Goal: Obtain resource: Obtain resource

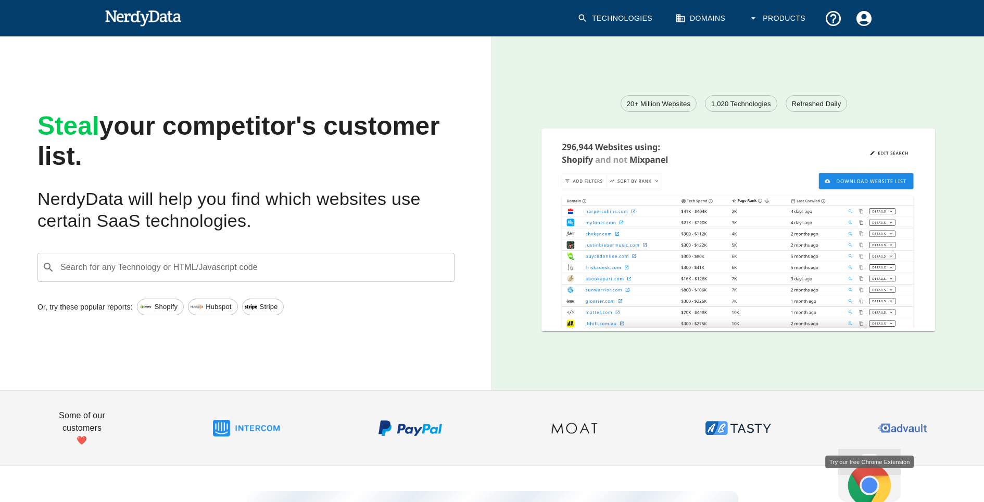
click at [398, 269] on input "Search for any Technology or HTML/Javascript code" at bounding box center [254, 268] width 391 height 20
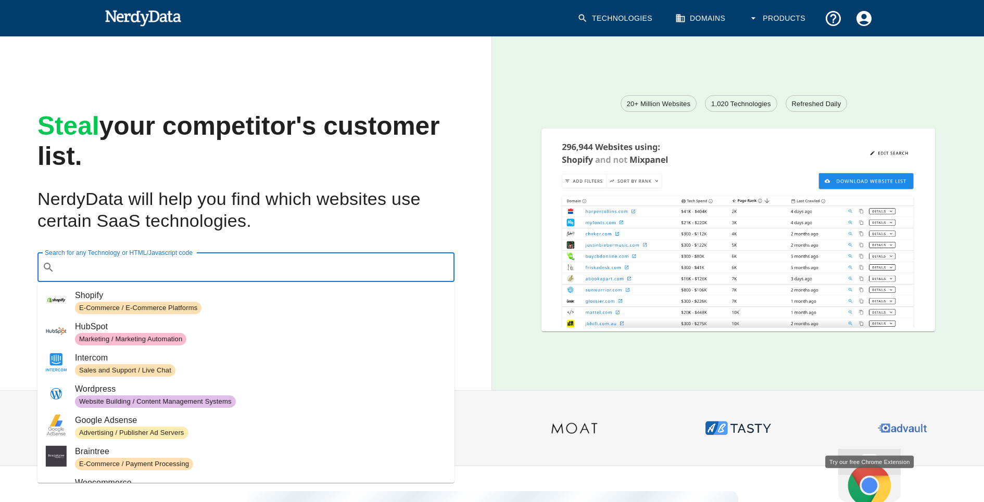
click at [697, 39] on div "Technologies Domains Products" at bounding box center [723, 18] width 312 height 47
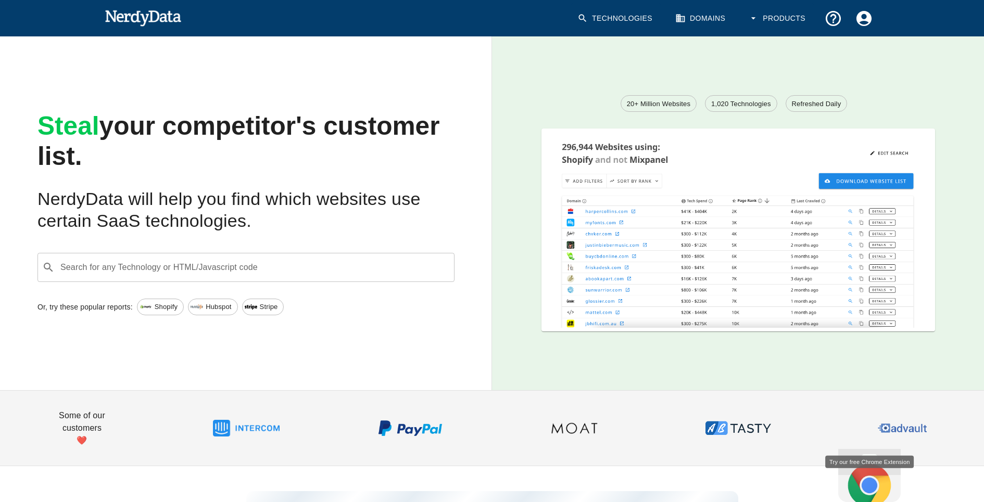
click at [710, 14] on link "Domains" at bounding box center [701, 18] width 65 height 31
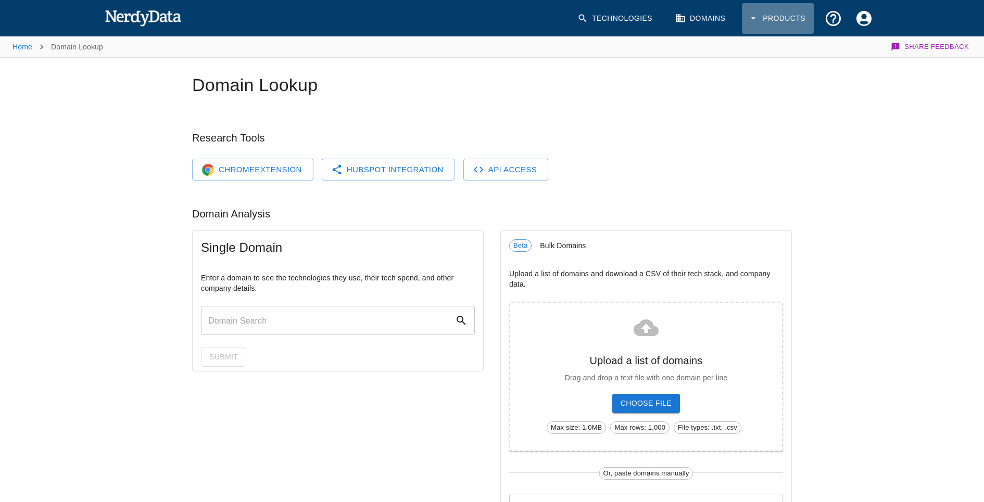
click at [751, 18] on icon "button" at bounding box center [753, 18] width 10 height 10
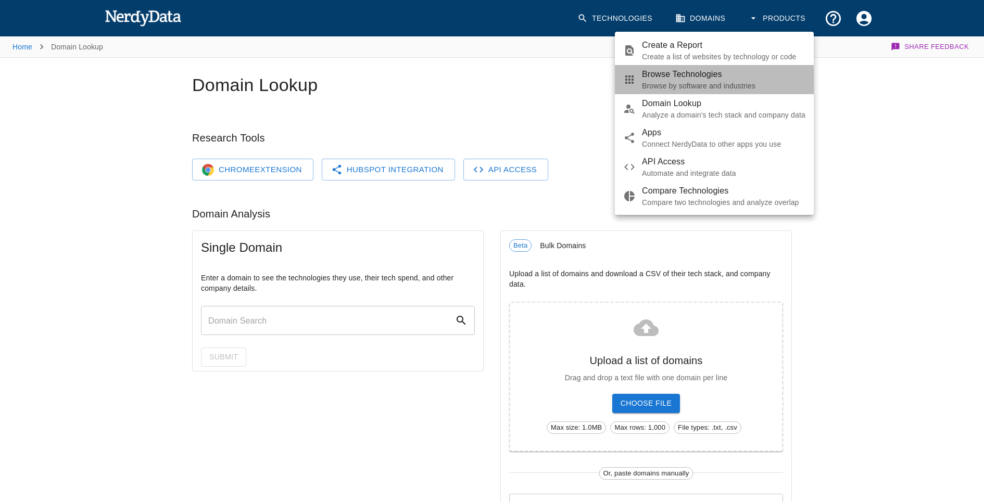
click at [711, 86] on p "Browse by software and industries" at bounding box center [723, 86] width 163 height 10
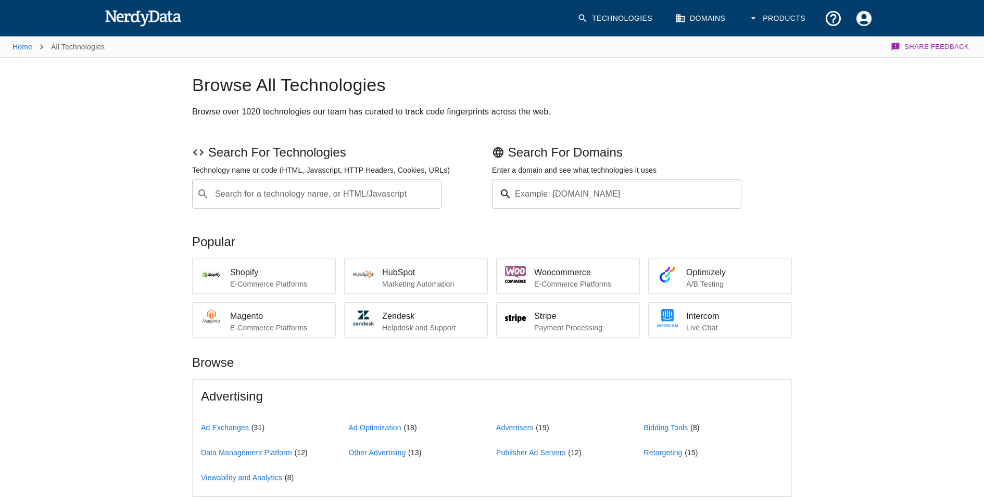
click at [147, 24] on img at bounding box center [143, 17] width 77 height 21
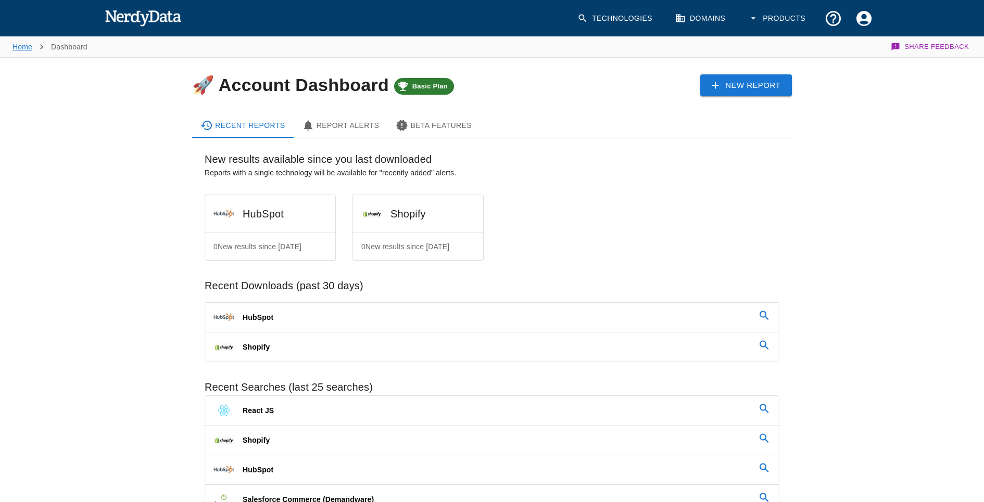
click at [23, 48] on link "Home" at bounding box center [22, 47] width 20 height 8
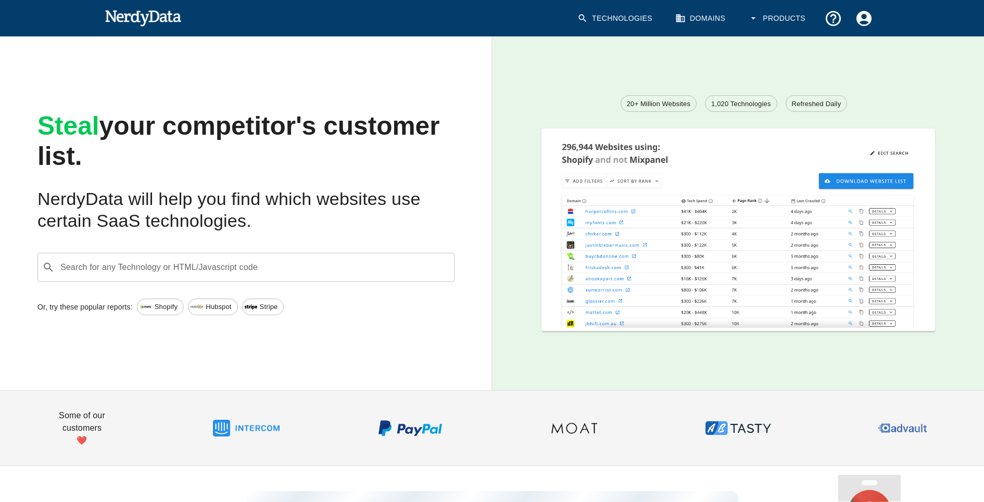
click at [216, 255] on div "​ Search for any Technology or HTML/Javascript code" at bounding box center [245, 267] width 417 height 29
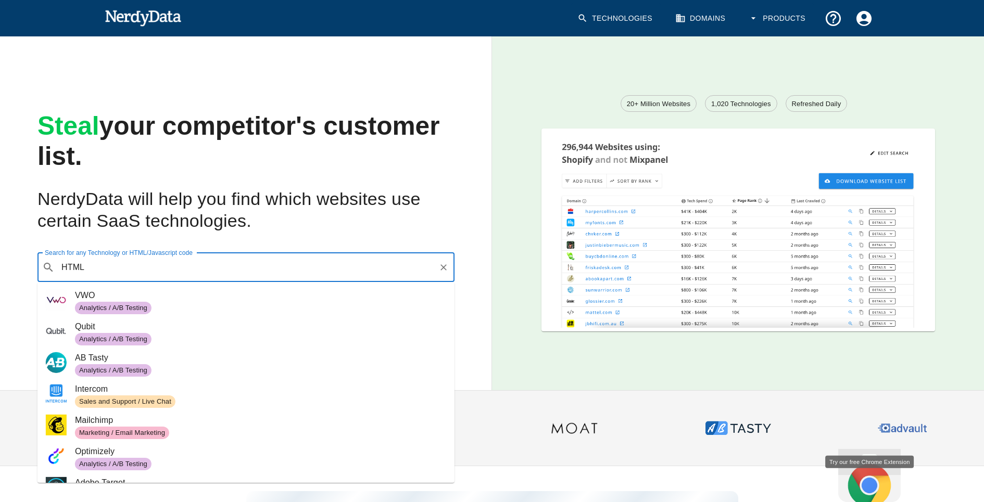
scroll to position [119, 0]
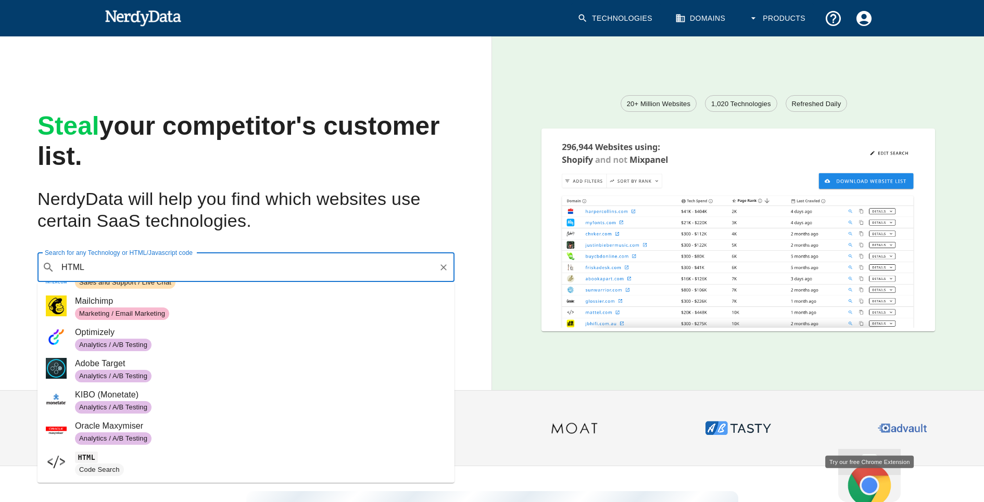
click at [133, 457] on span "HTML" at bounding box center [260, 457] width 371 height 12
type input "HTML"
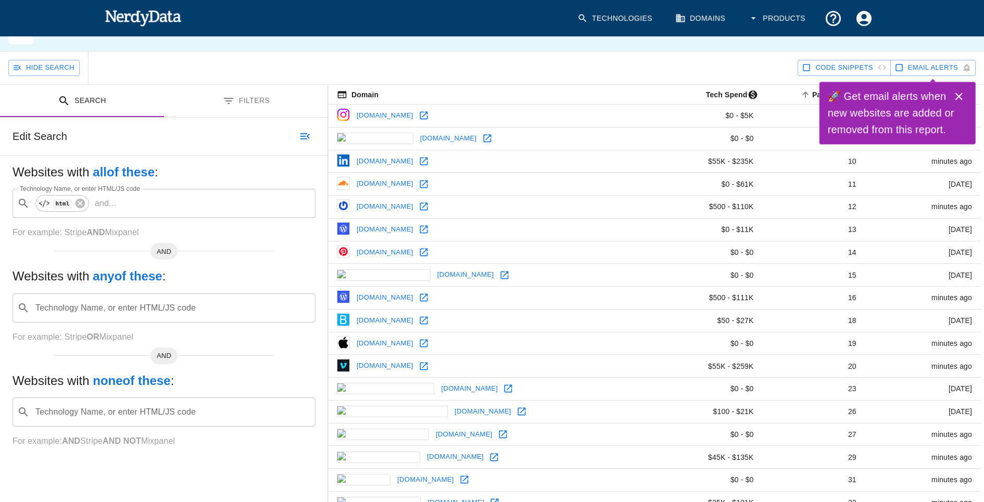
scroll to position [73, 0]
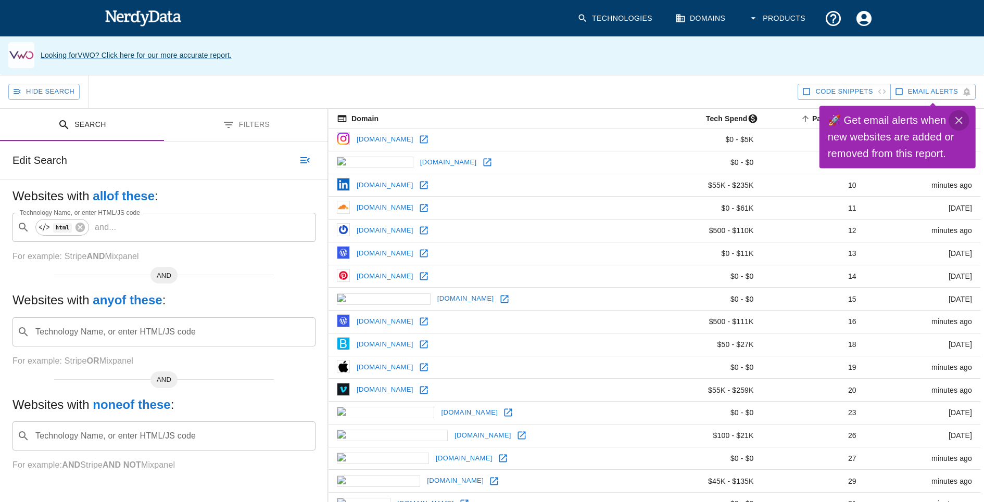
click at [964, 124] on icon "Close" at bounding box center [959, 120] width 12 height 12
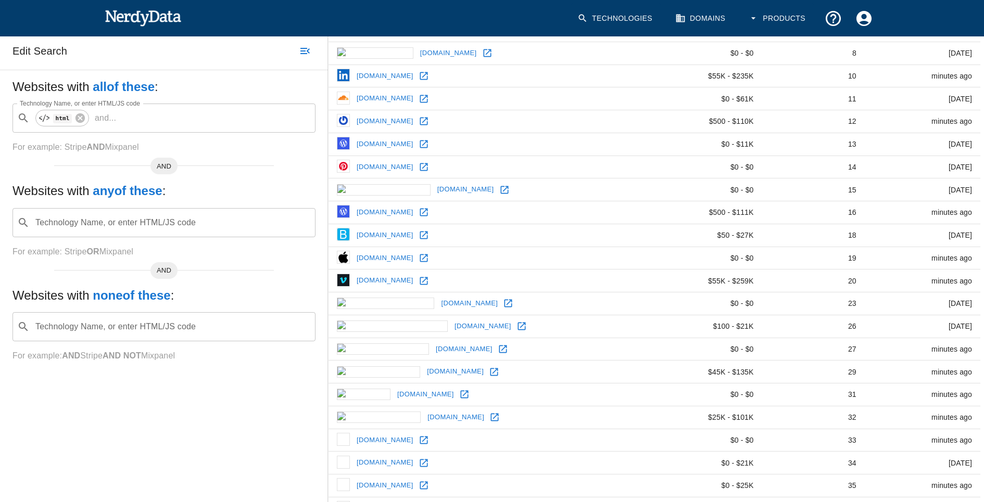
scroll to position [183, 0]
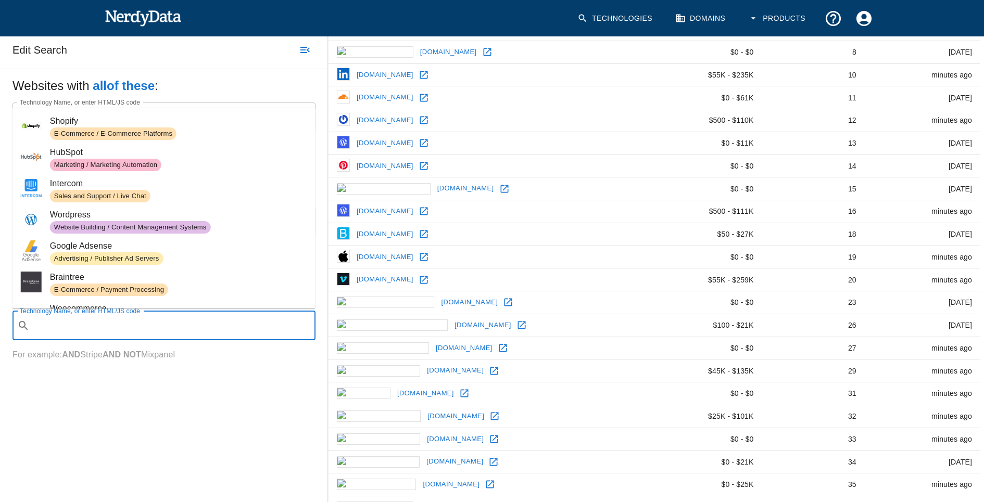
click at [144, 326] on input "Technology Name, or enter HTML/JS code" at bounding box center [172, 326] width 277 height 20
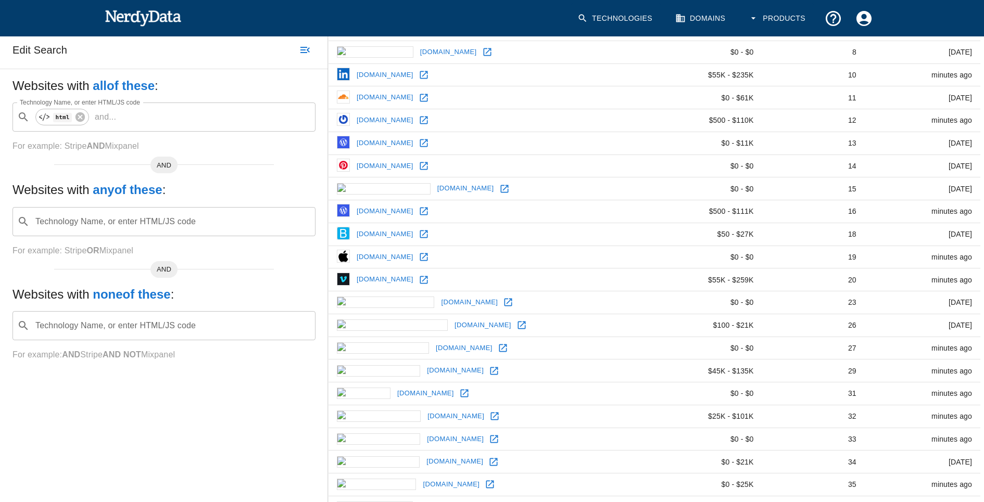
click at [118, 422] on div "Search Filters Edit Search Websites with all of these : Technology Name, or ent…" at bounding box center [164, 310] width 328 height 625
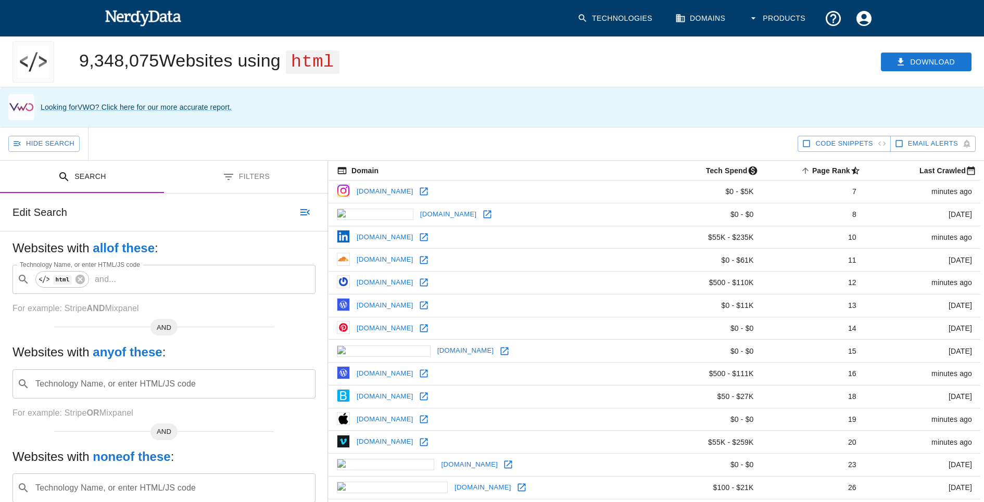
scroll to position [16, 0]
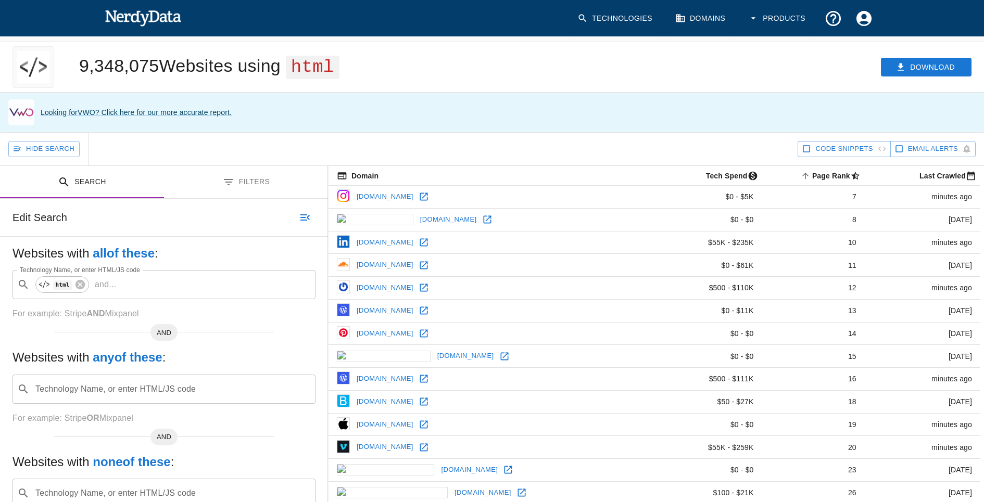
click at [241, 179] on button "Filters" at bounding box center [246, 182] width 164 height 33
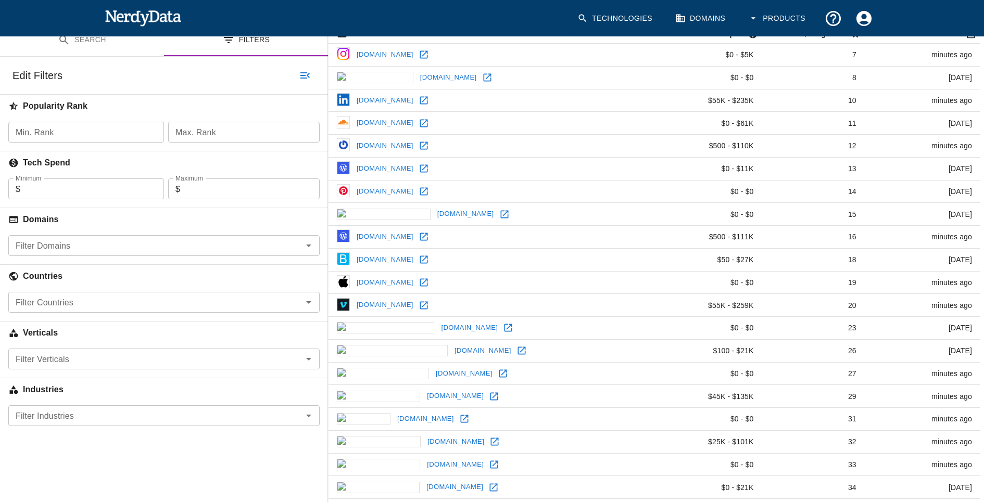
scroll to position [162, 0]
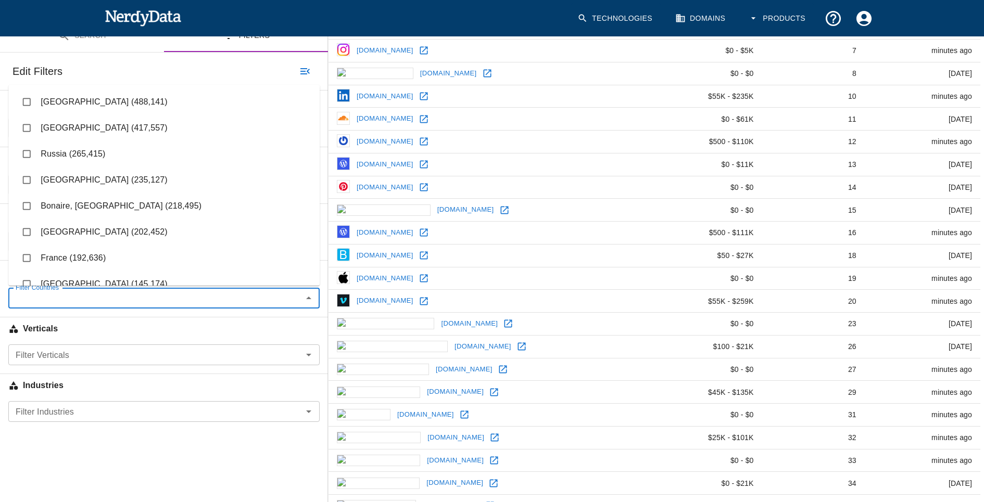
click at [79, 299] on input "Filter Countries" at bounding box center [155, 298] width 288 height 15
click at [75, 131] on li "United States (417,557)" at bounding box center [163, 128] width 311 height 26
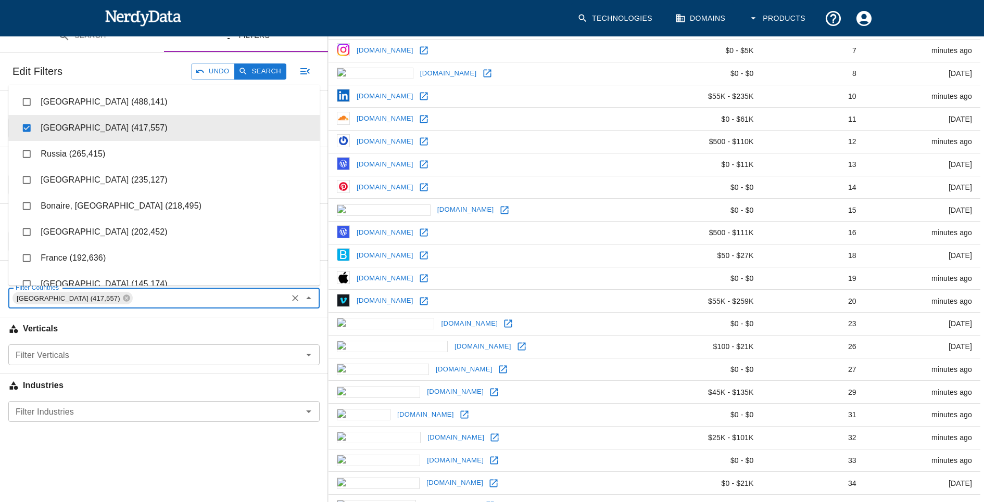
checkbox input "true"
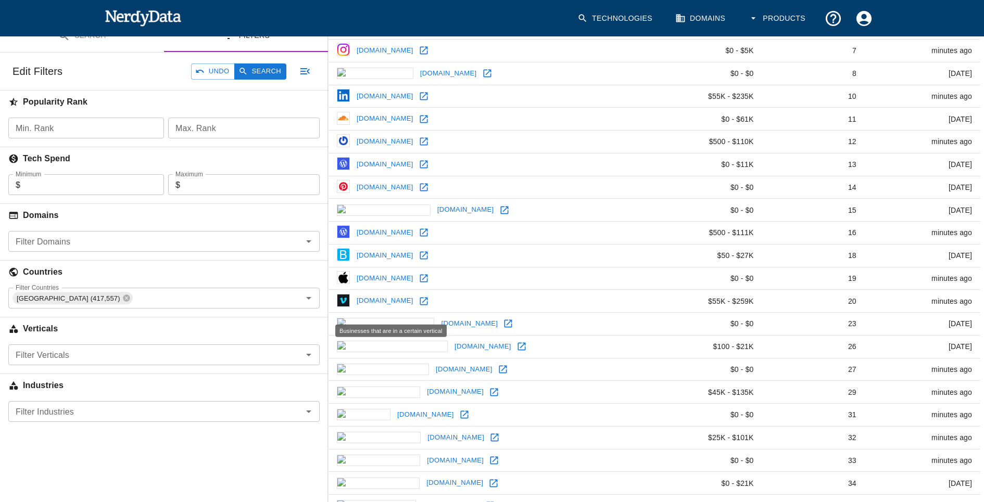
click at [103, 327] on h6 "Verticals" at bounding box center [164, 329] width 328 height 23
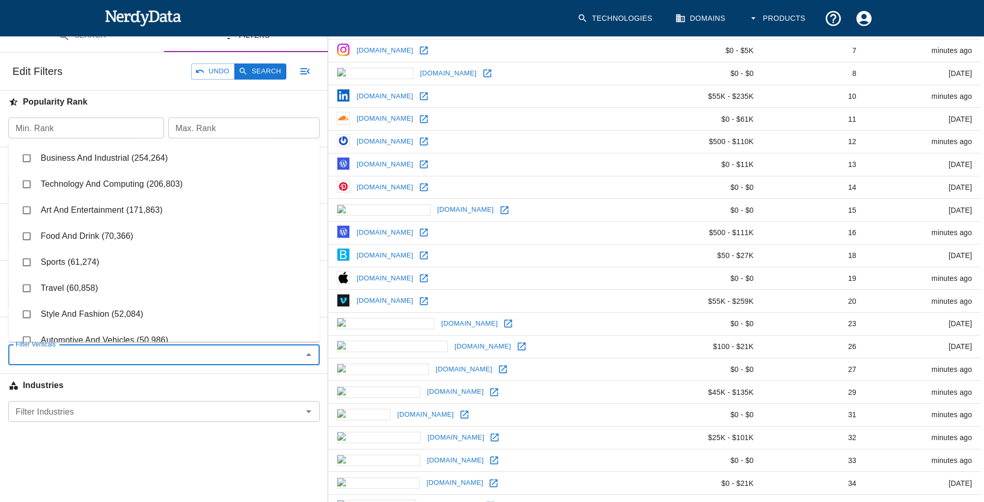
click at [103, 348] on input "Filter Verticals" at bounding box center [155, 355] width 288 height 15
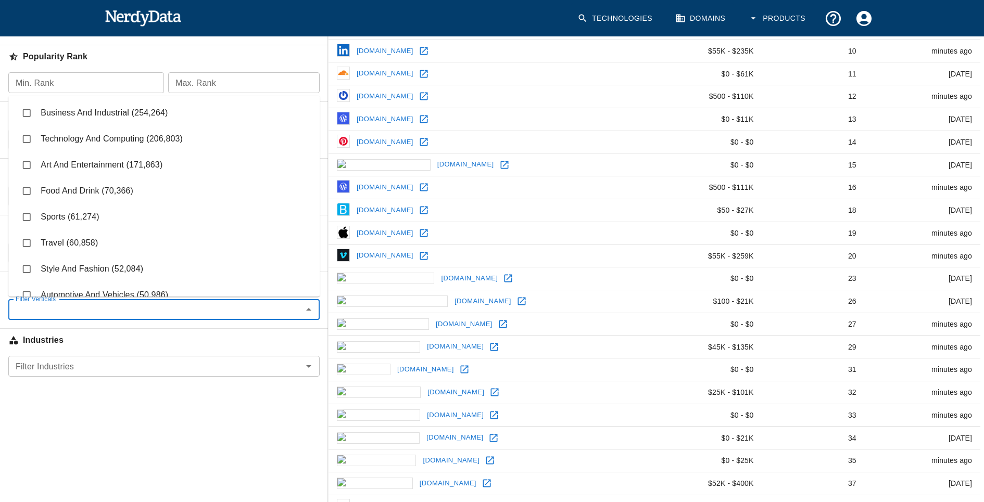
scroll to position [208, 0]
click at [86, 240] on li "Travel (60,858)" at bounding box center [163, 242] width 311 height 26
checkbox input "true"
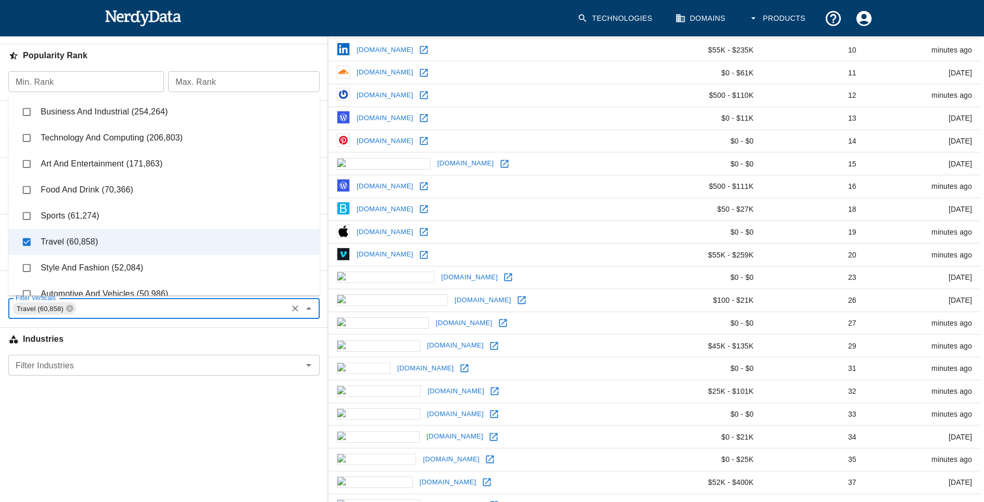
click at [149, 400] on div "Search Filters Edit Search Undo Search Websites with all of these : Technology …" at bounding box center [164, 285] width 328 height 625
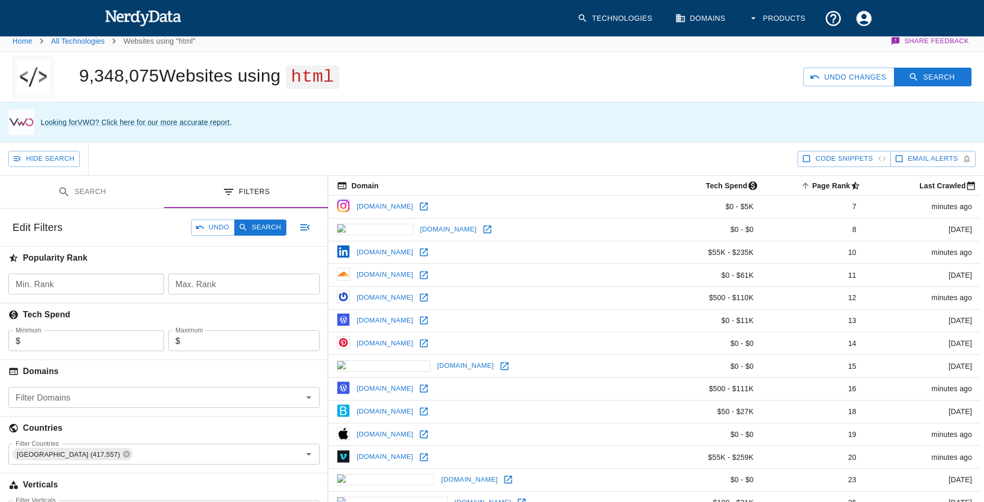
scroll to position [0, 0]
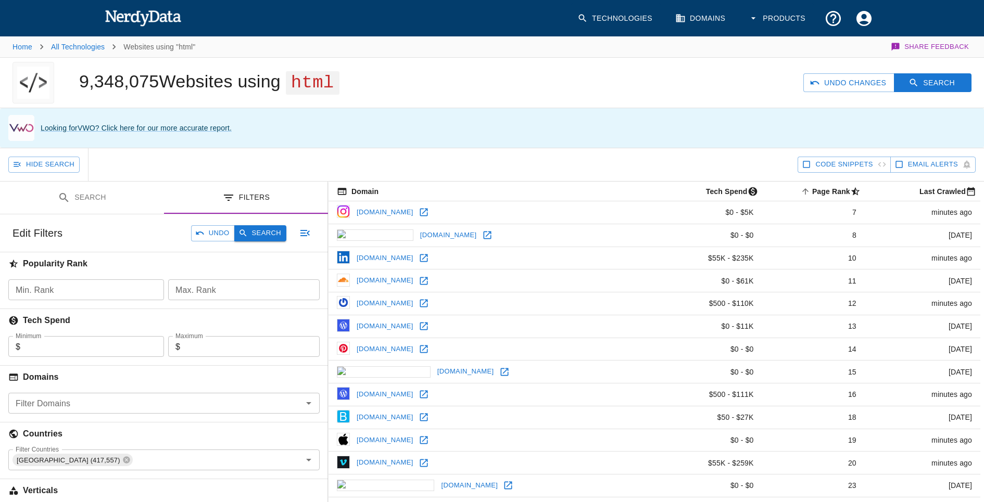
click at [245, 232] on icon "button" at bounding box center [242, 233] width 9 height 9
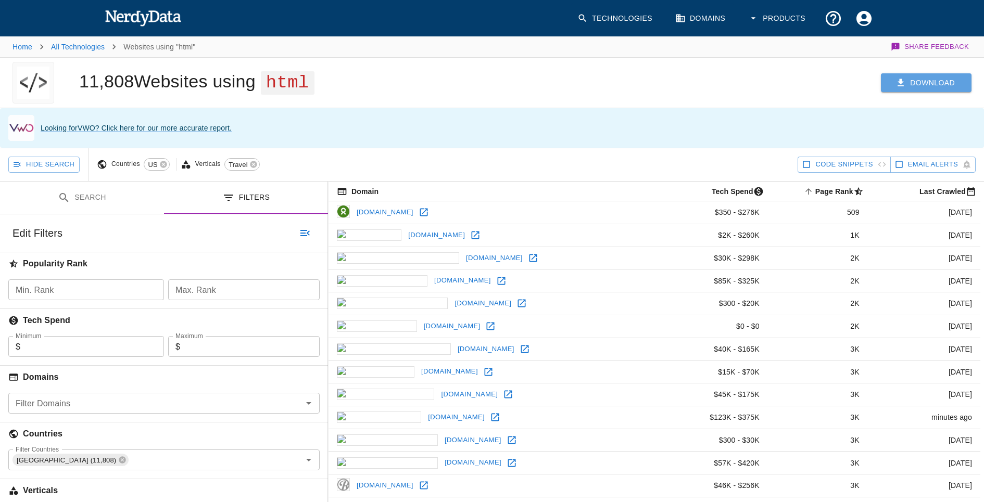
click at [915, 82] on button "Download" at bounding box center [926, 82] width 91 height 19
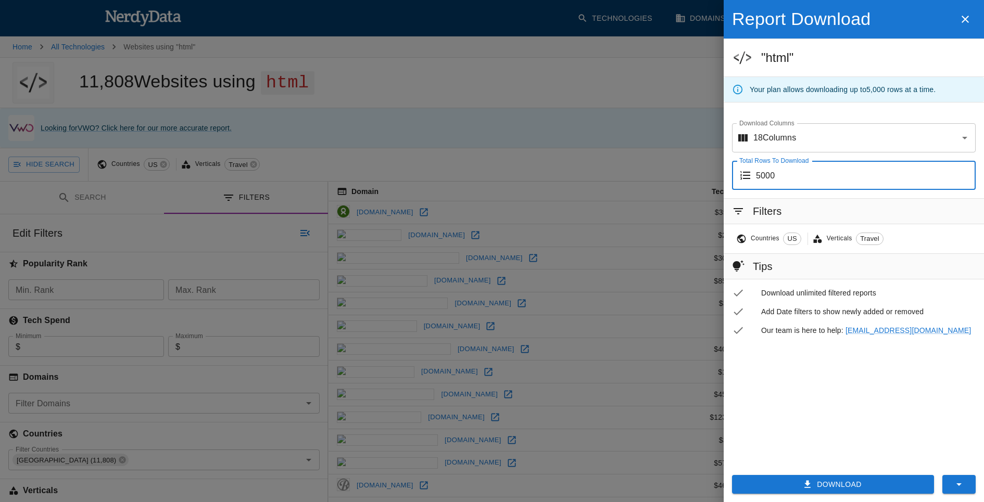
drag, startPoint x: 788, startPoint y: 176, endPoint x: 702, endPoint y: 176, distance: 85.9
click at [702, 176] on div "Report Download "html" Your plan allows downloading up to 5,000 rows at a time.…" at bounding box center [492, 251] width 984 height 502
type input "100"
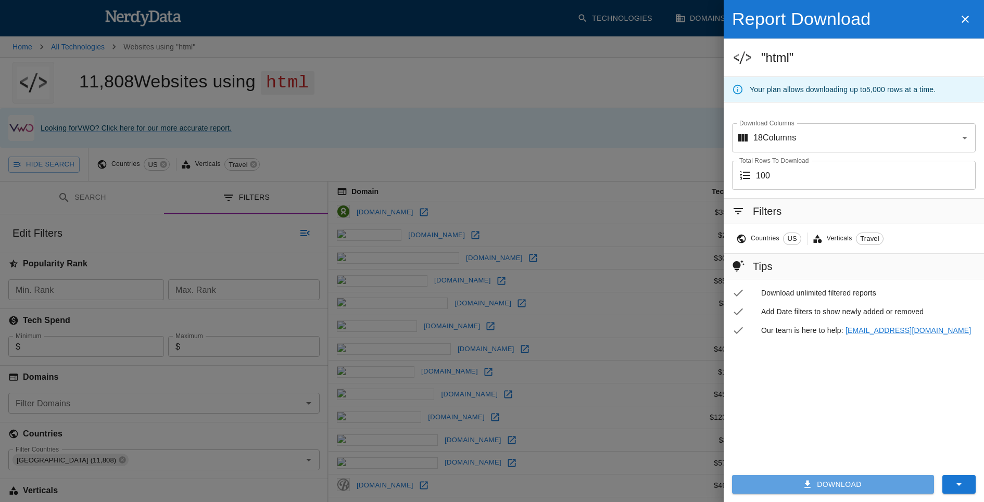
click at [831, 484] on button "Download" at bounding box center [833, 484] width 202 height 19
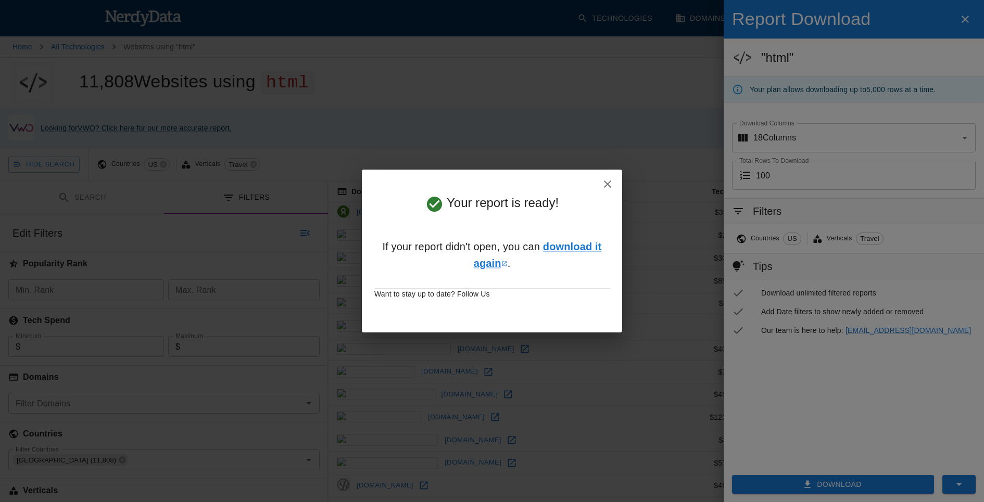
click at [574, 274] on h6 "If your report didn't open, you can download it again ." at bounding box center [491, 255] width 235 height 67
click at [574, 250] on link "download it again" at bounding box center [538, 255] width 128 height 28
click at [603, 182] on icon "button" at bounding box center [607, 184] width 12 height 12
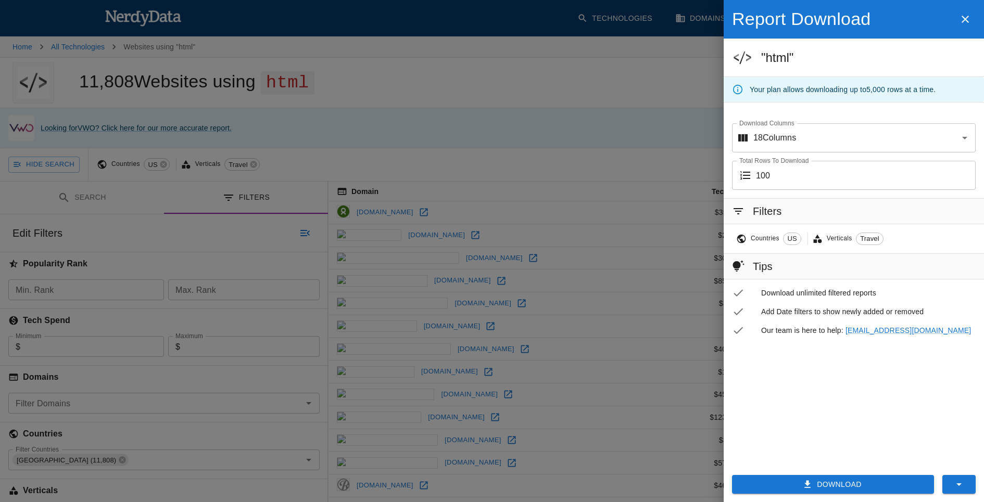
click at [956, 18] on button "button" at bounding box center [965, 19] width 21 height 22
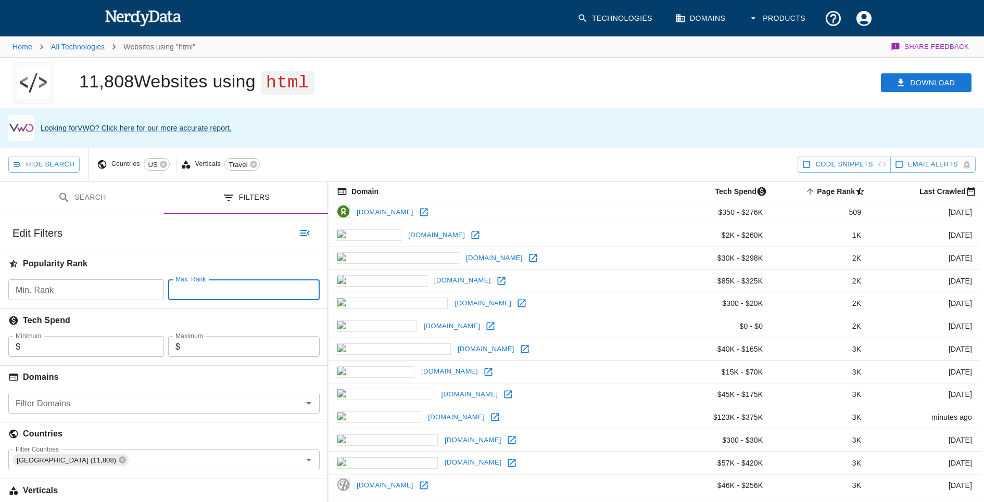
click at [221, 280] on input "Max. Rank" at bounding box center [244, 290] width 152 height 21
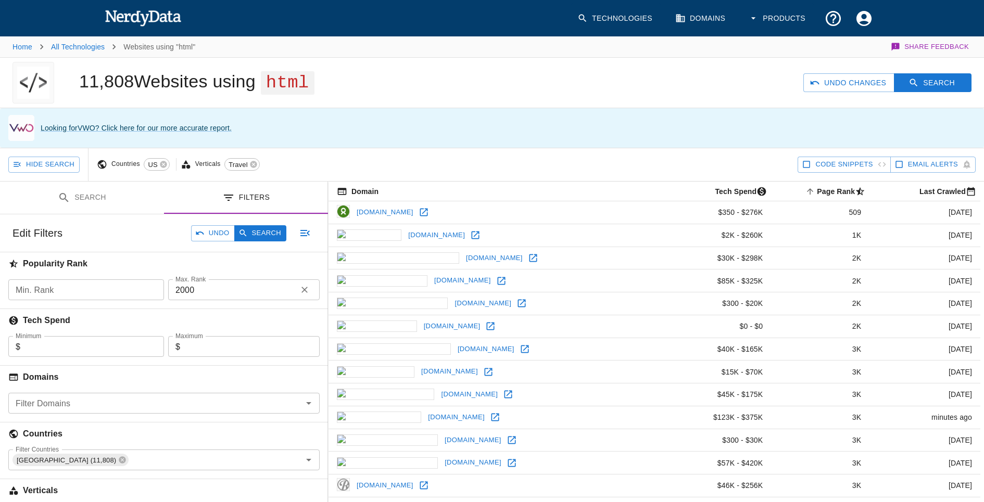
click at [322, 150] on div "Hide Search Countries US Verticals Travel" at bounding box center [402, 164] width 789 height 33
click at [275, 230] on button "Search" at bounding box center [260, 233] width 52 height 16
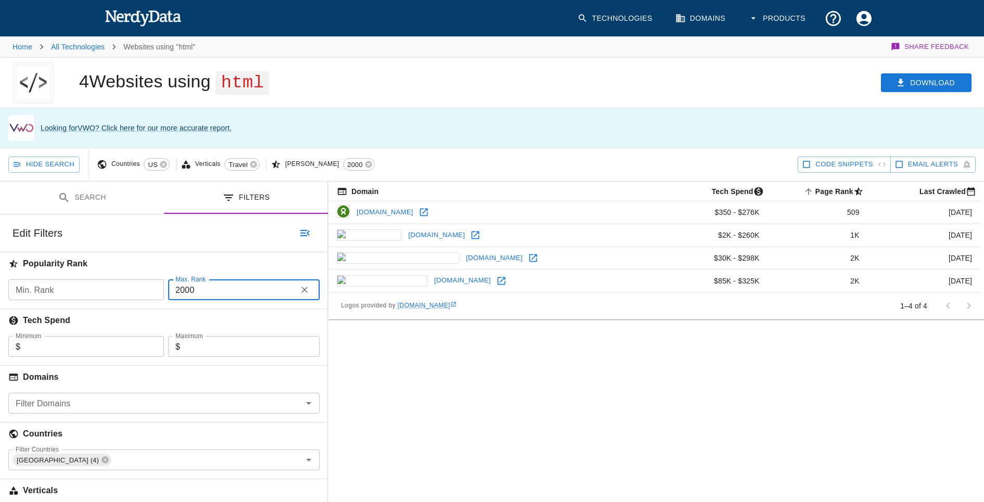
drag, startPoint x: 223, startPoint y: 281, endPoint x: 132, endPoint y: 281, distance: 91.6
click at [132, 281] on div "Popularity Rank Min. Rank Min. Rank Max. Rank 2000 Max. Rank Tech Spend Minimum…" at bounding box center [164, 419] width 328 height 332
drag, startPoint x: 209, startPoint y: 293, endPoint x: 136, endPoint y: 286, distance: 72.6
click at [137, 287] on div "Popularity Rank Min. Rank Min. Rank Max. Rank 25000 Max. Rank Tech Spend Minimu…" at bounding box center [164, 419] width 328 height 332
click at [246, 234] on icon "button" at bounding box center [243, 233] width 7 height 7
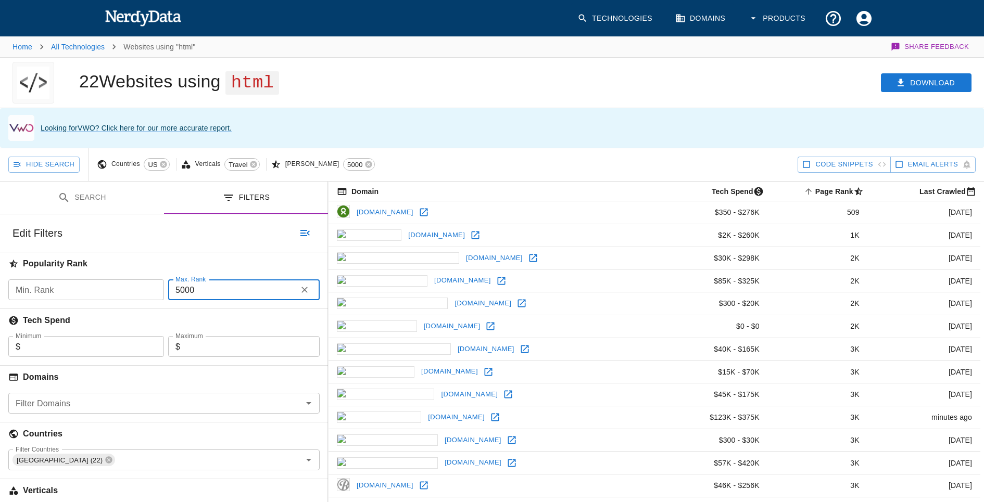
drag, startPoint x: 206, startPoint y: 287, endPoint x: 142, endPoint y: 278, distance: 64.2
click at [144, 278] on div "Popularity Rank Min. Rank Min. Rank Max. Rank 5000 Max. Rank Tech Spend Minimum…" at bounding box center [164, 419] width 328 height 332
click at [273, 233] on button "Search" at bounding box center [260, 233] width 52 height 16
drag, startPoint x: 206, startPoint y: 292, endPoint x: 185, endPoint y: 292, distance: 20.3
click at [185, 292] on input "9000" at bounding box center [230, 290] width 124 height 21
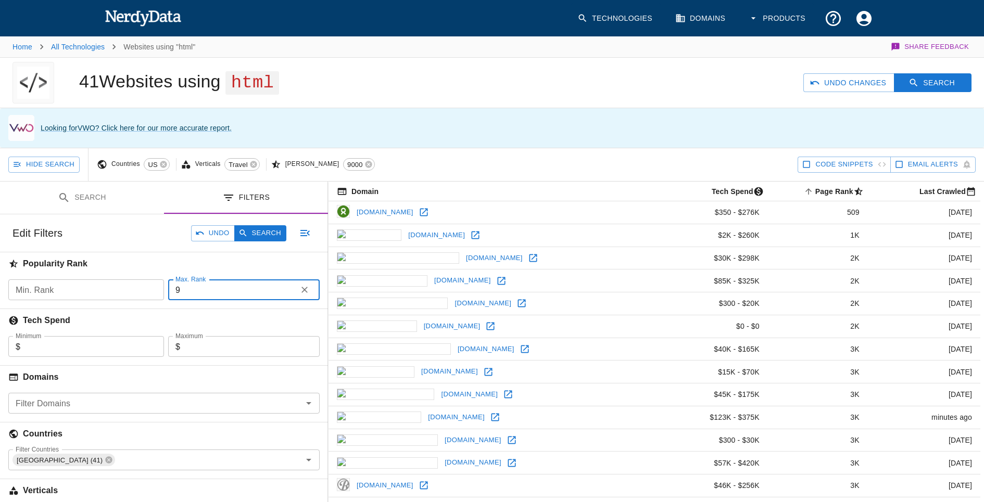
type input "9"
click at [253, 229] on button "Search" at bounding box center [260, 233] width 52 height 16
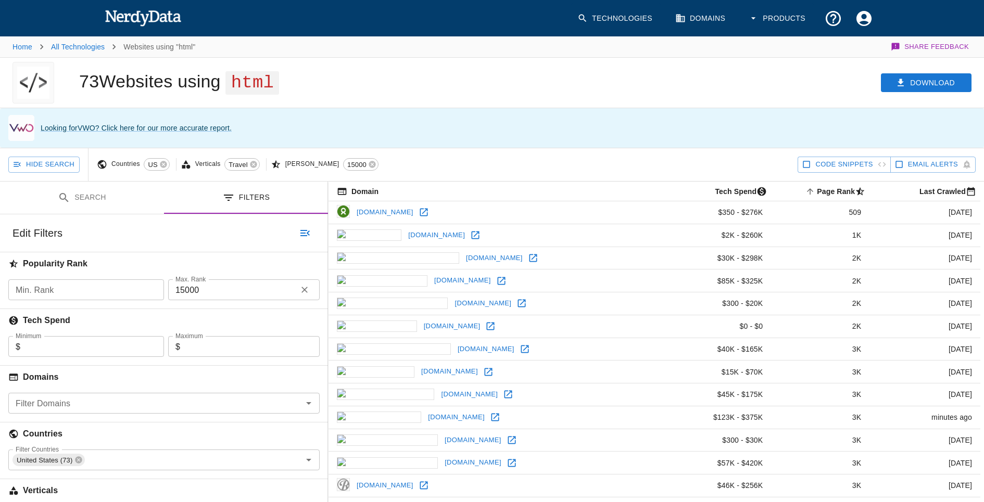
click at [209, 300] on div "Tech Spend" at bounding box center [164, 318] width 328 height 36
drag, startPoint x: 209, startPoint y: 294, endPoint x: 148, endPoint y: 292, distance: 61.0
click at [148, 292] on div "Popularity Rank Min. Rank Min. Rank Max. Rank 15000 Max. Rank Tech Spend Minimu…" at bounding box center [164, 419] width 328 height 332
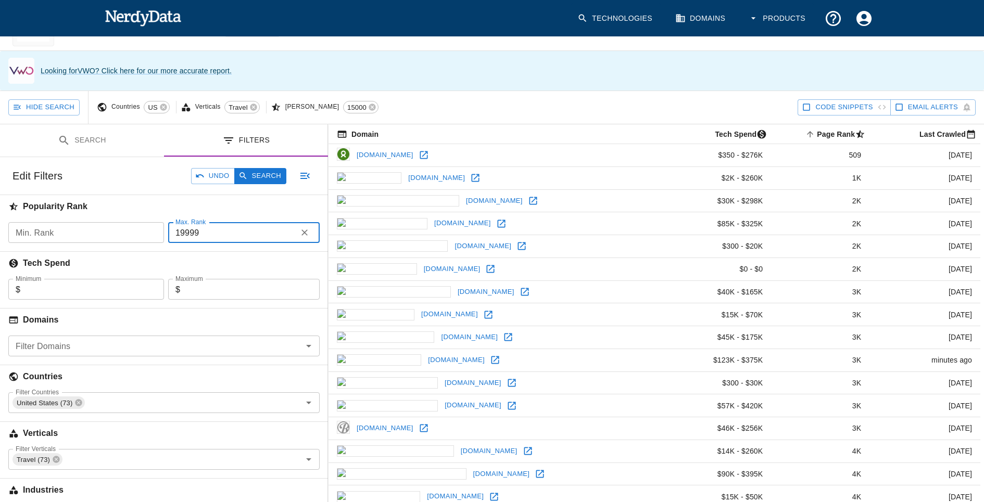
scroll to position [8, 0]
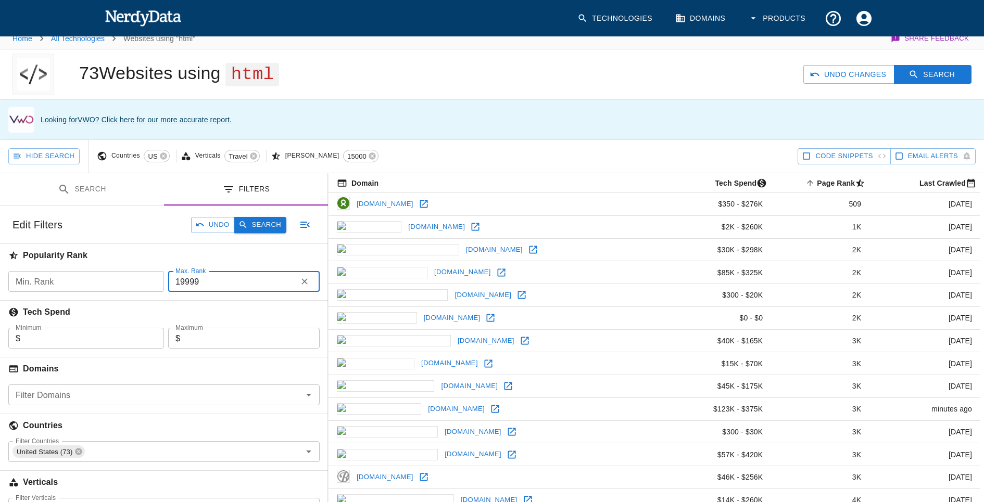
type input "19999"
click at [248, 226] on button "Search" at bounding box center [260, 225] width 52 height 16
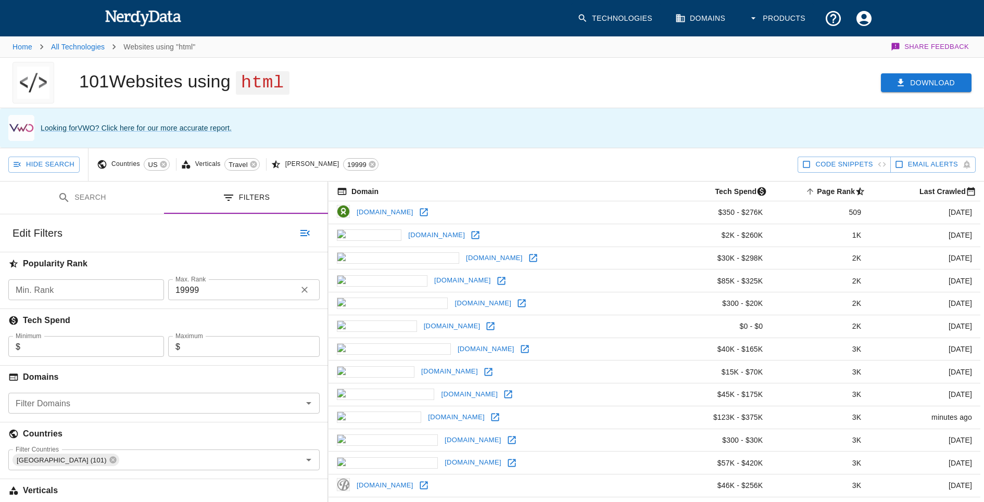
click at [933, 83] on button "Download" at bounding box center [926, 82] width 91 height 19
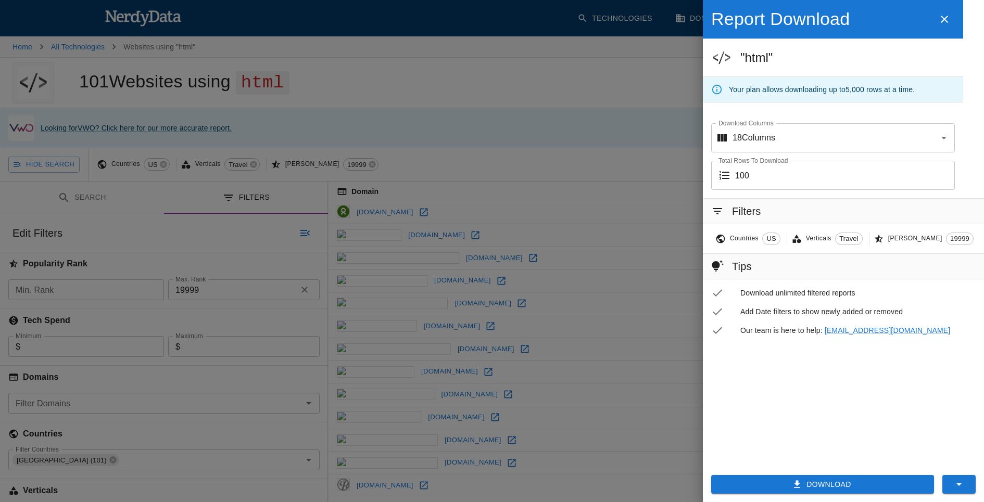
click at [835, 479] on button "Download" at bounding box center [822, 484] width 223 height 19
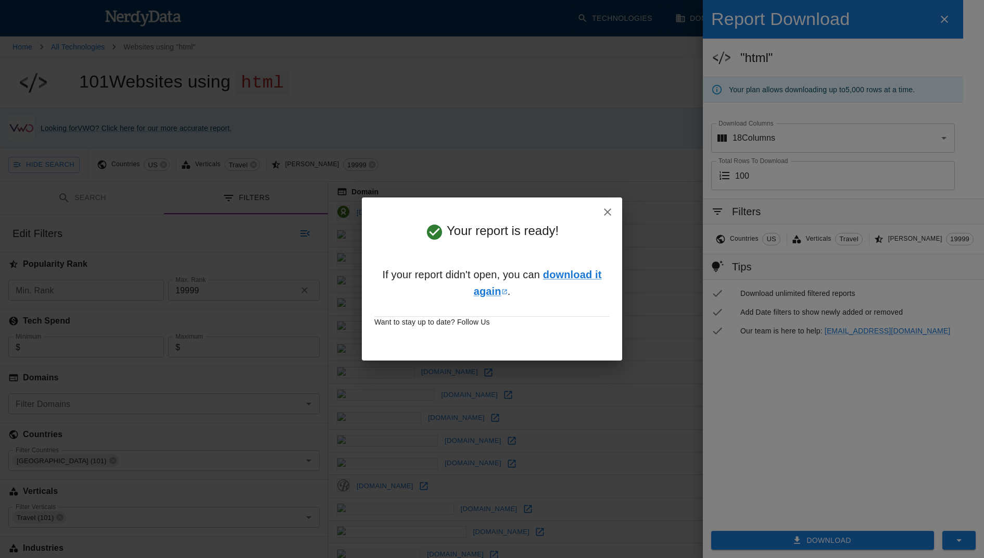
click at [608, 210] on icon "button" at bounding box center [607, 212] width 12 height 12
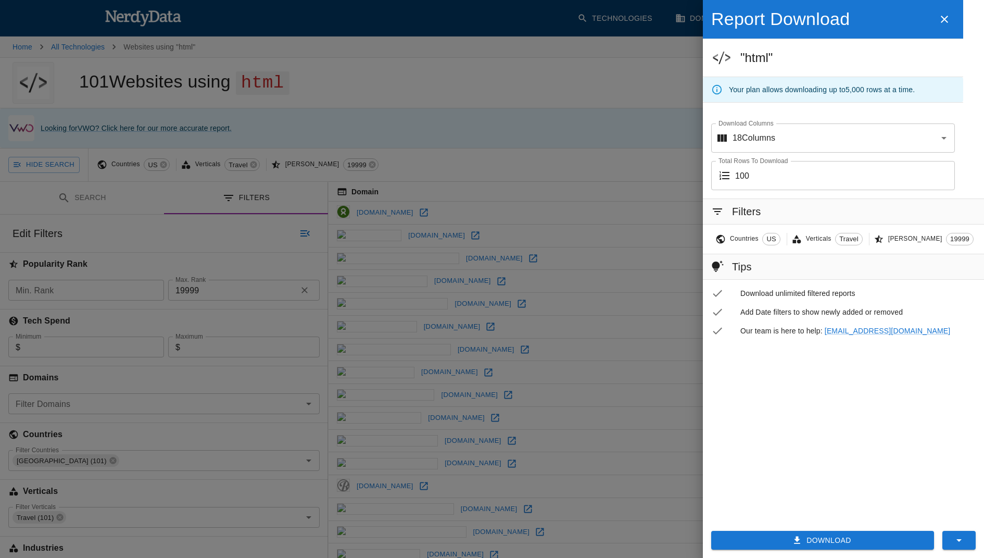
click at [948, 22] on icon "button" at bounding box center [944, 19] width 7 height 7
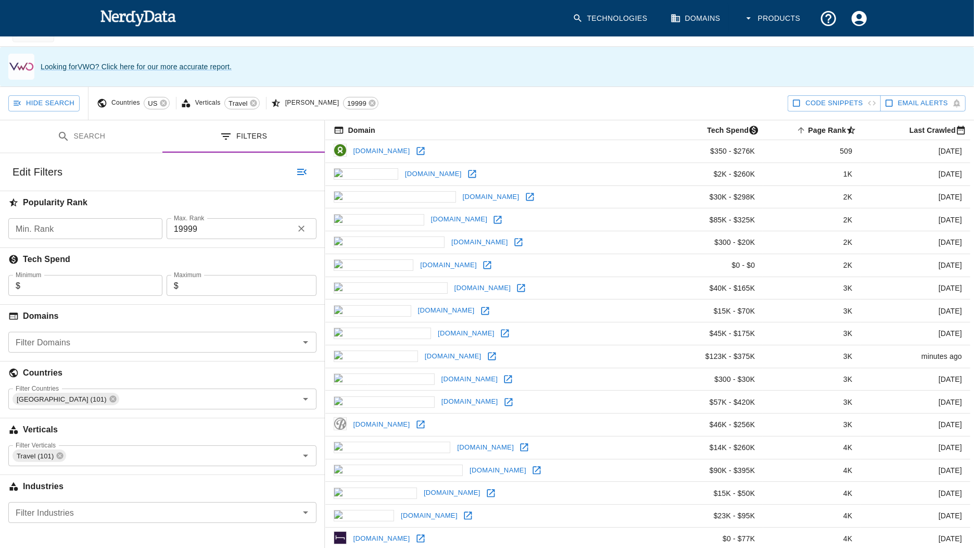
scroll to position [131, 0]
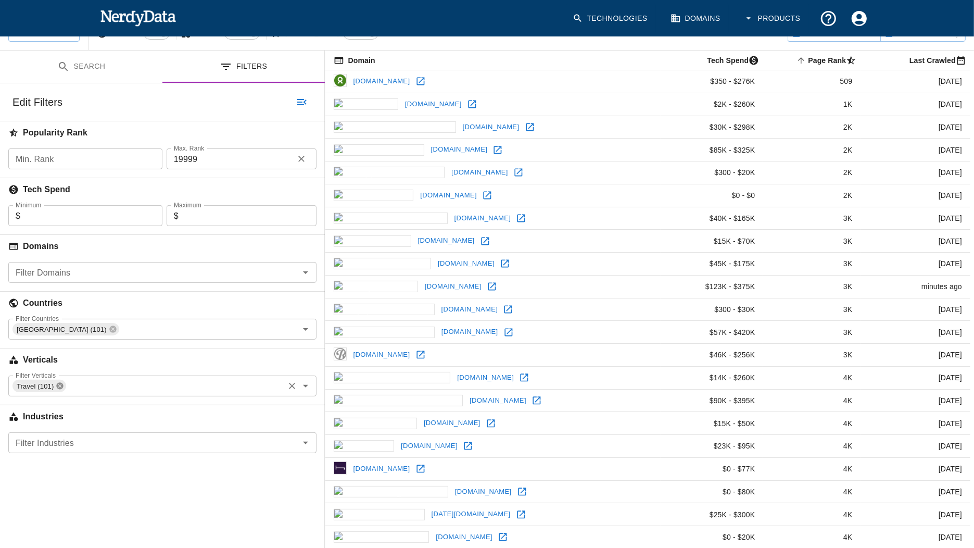
click at [60, 385] on icon at bounding box center [60, 386] width 7 height 7
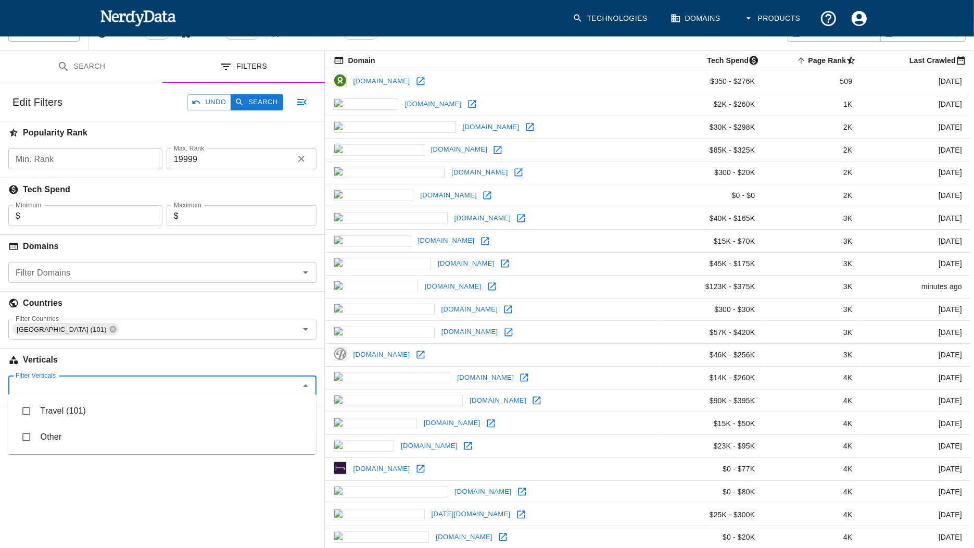
click at [83, 385] on input "Filter Verticals" at bounding box center [153, 386] width 285 height 15
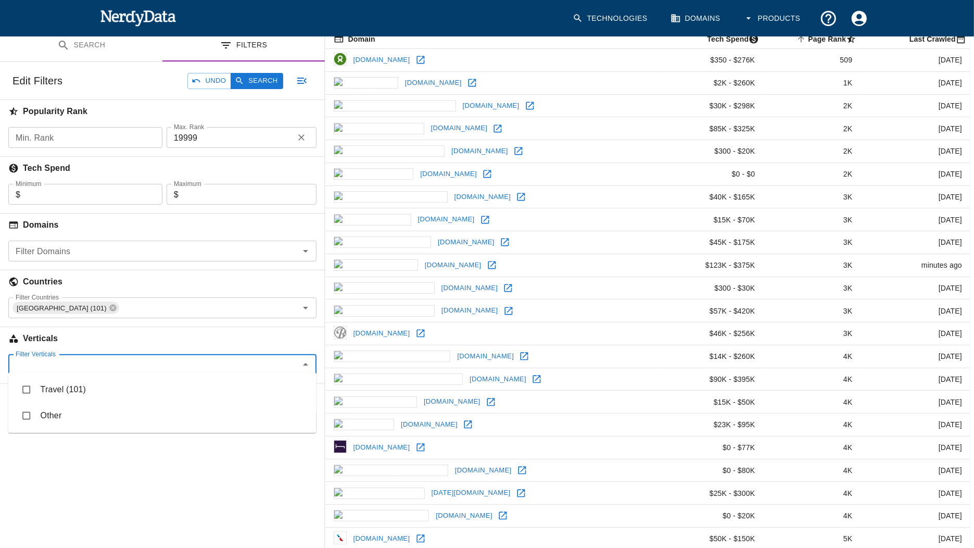
scroll to position [165, 0]
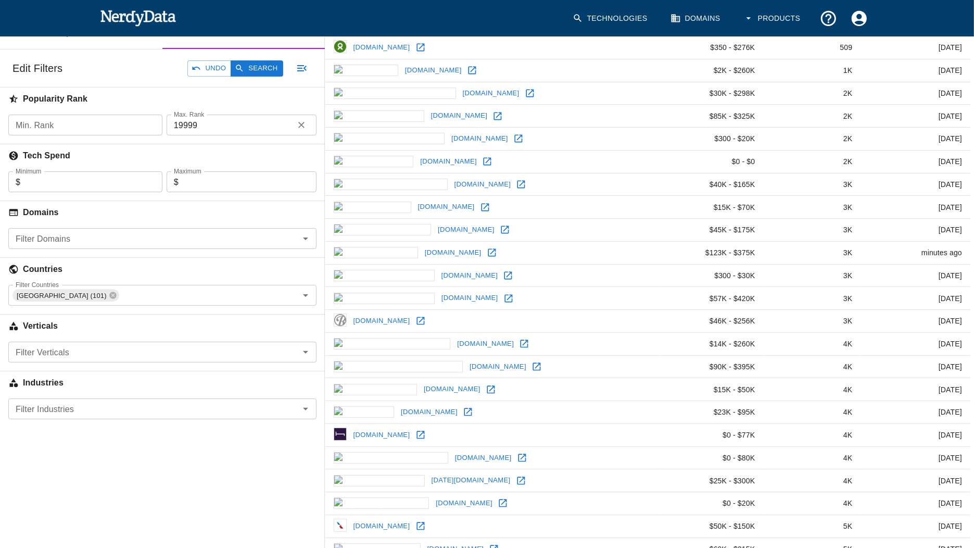
click at [162, 453] on div "Search Filters Edit Search Undo Search Websites with all of these : Technology …" at bounding box center [162, 329] width 325 height 625
click at [264, 64] on button "Search" at bounding box center [257, 68] width 52 height 16
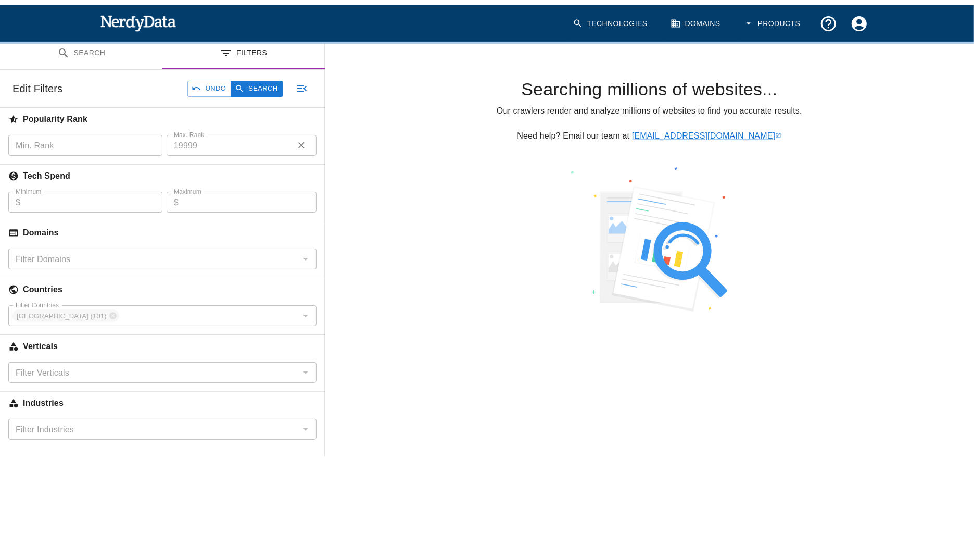
scroll to position [149, 0]
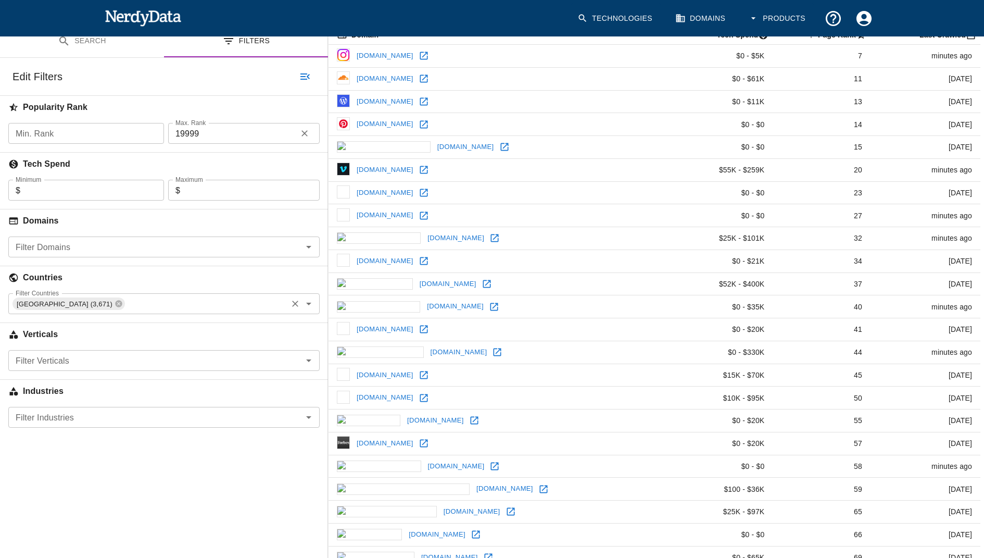
scroll to position [165, 0]
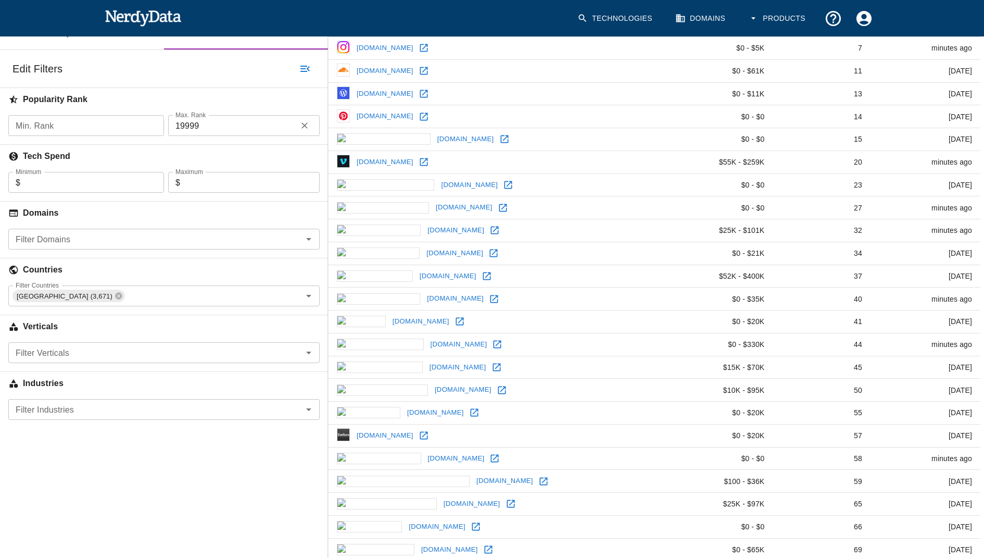
click at [111, 351] on input "Filter Verticals" at bounding box center [155, 352] width 288 height 15
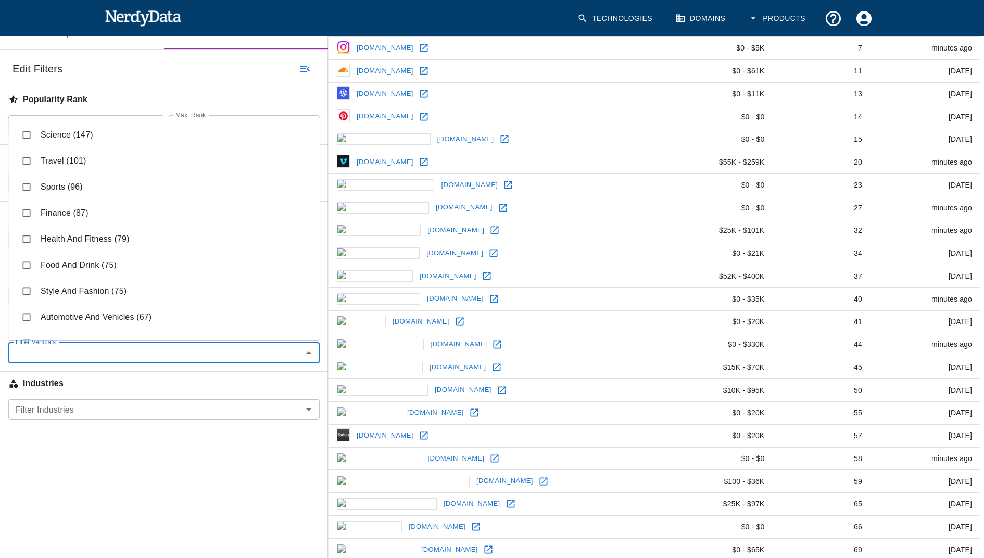
scroll to position [131, 0]
click at [92, 211] on li "Finance (87)" at bounding box center [163, 211] width 311 height 26
checkbox input "true"
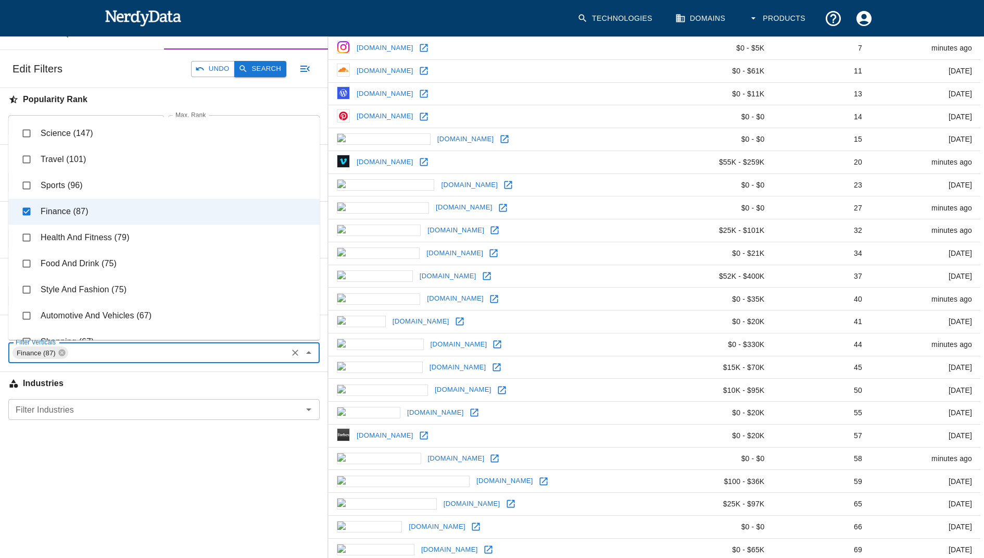
click at [270, 65] on button "Search" at bounding box center [260, 69] width 52 height 16
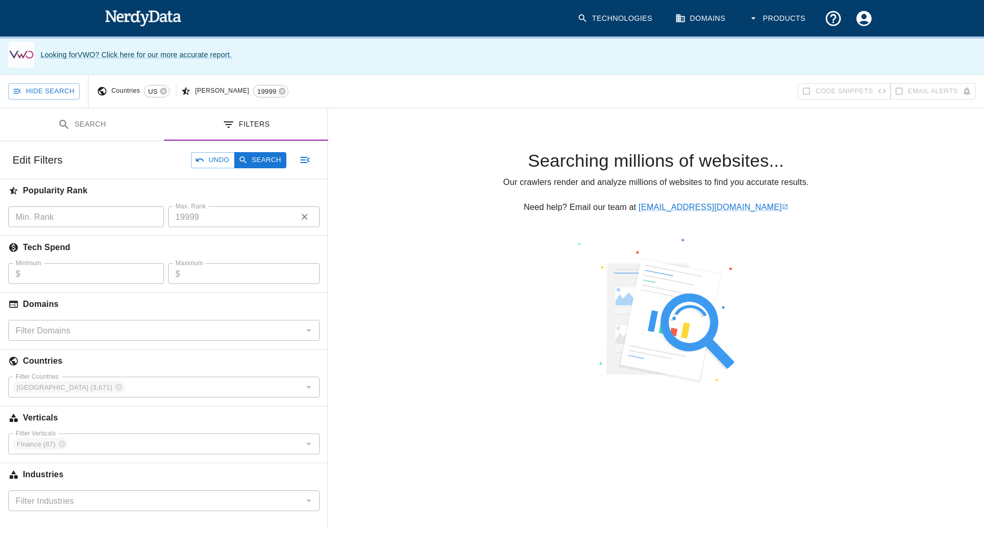
scroll to position [16, 0]
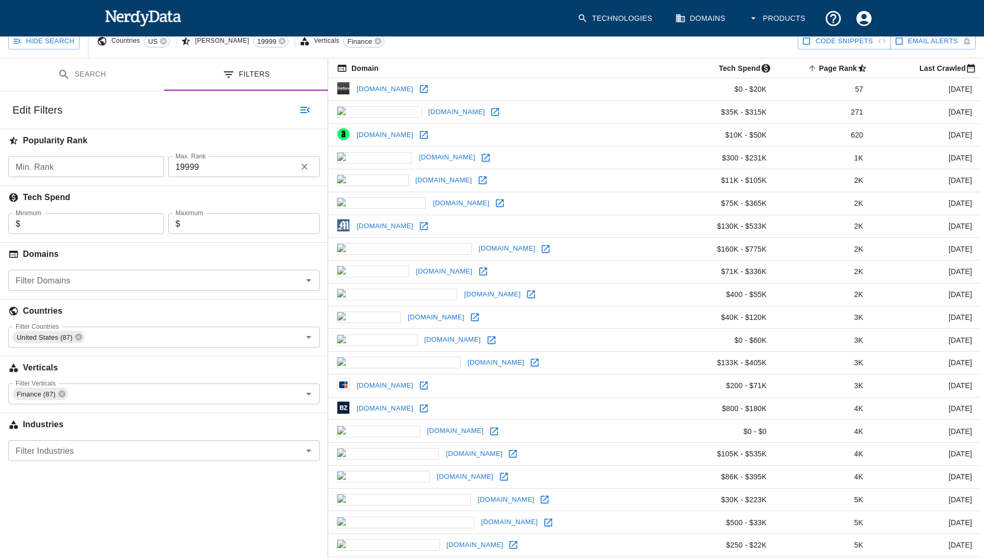
scroll to position [122, 0]
click at [59, 394] on icon at bounding box center [61, 395] width 7 height 7
click at [250, 108] on button "Search" at bounding box center [260, 111] width 52 height 16
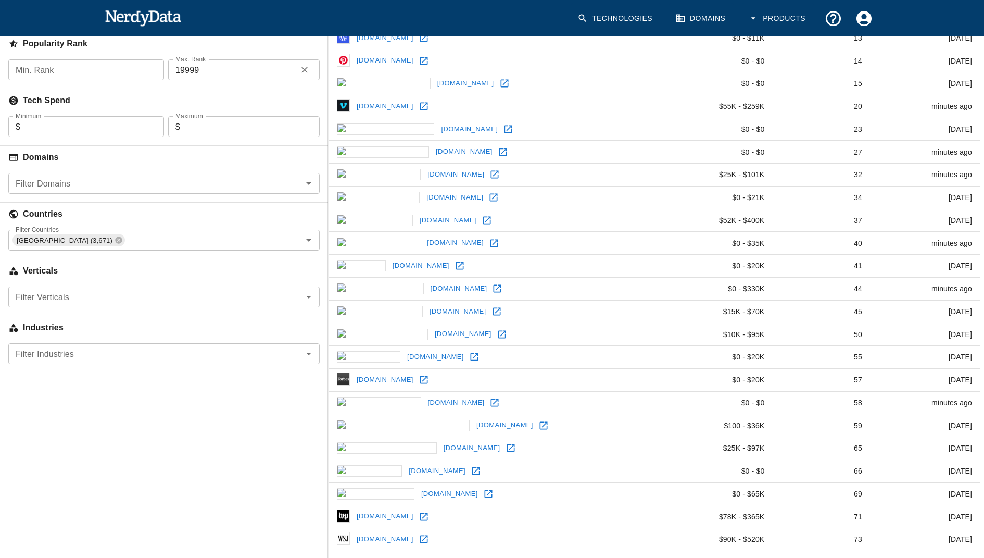
scroll to position [193, 0]
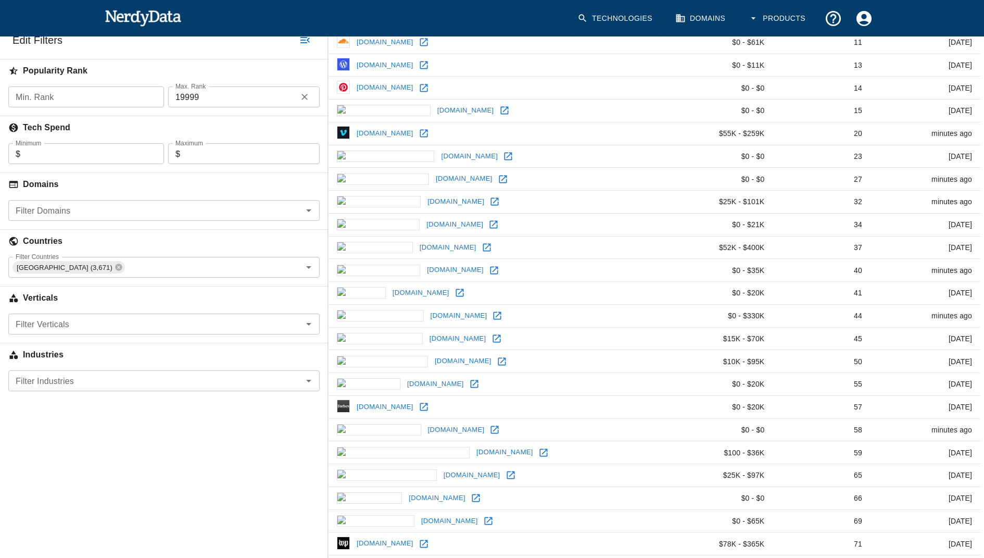
click at [118, 325] on input "Filter Verticals" at bounding box center [155, 324] width 288 height 15
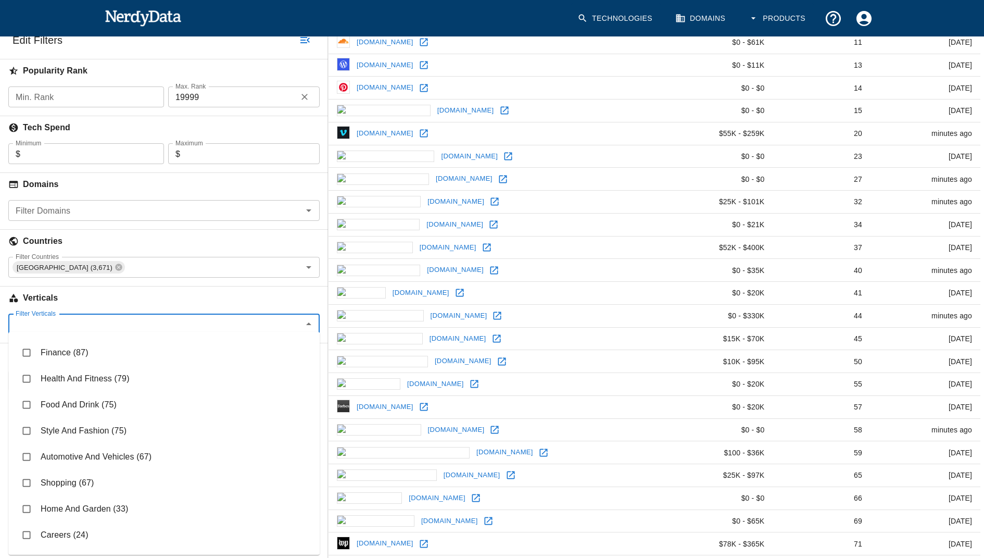
scroll to position [207, 0]
click at [86, 374] on li "Health And Fitness (79)" at bounding box center [163, 376] width 311 height 26
checkbox input "true"
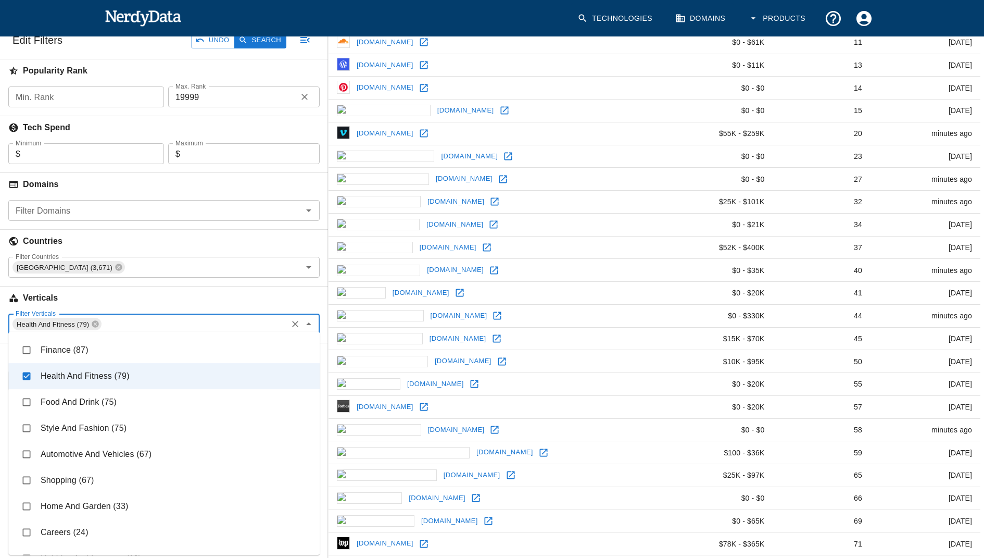
click at [81, 402] on li "Food And Drink (75)" at bounding box center [163, 402] width 311 height 26
checkbox input "true"
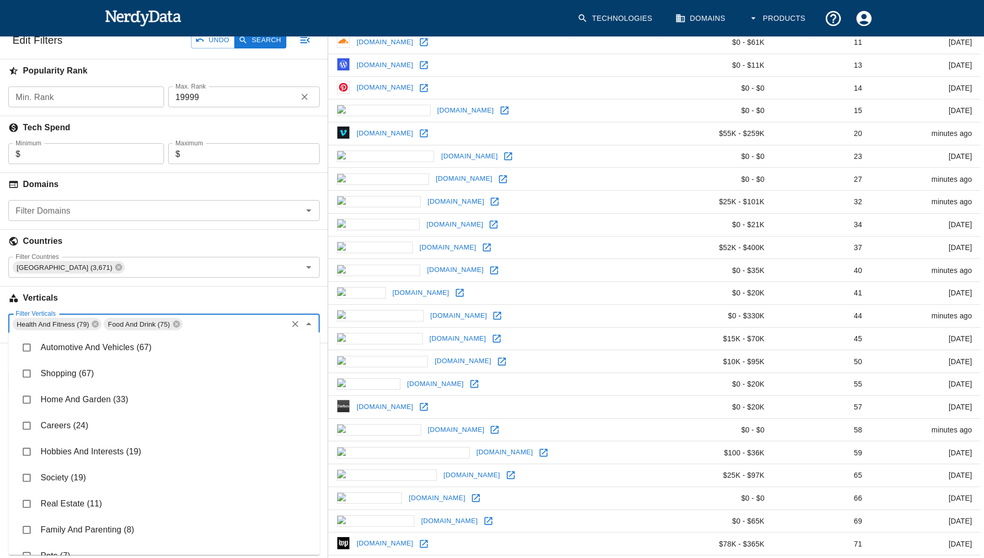
scroll to position [315, 0]
click at [138, 457] on li "Hobbies And Interests (19)" at bounding box center [163, 450] width 311 height 26
checkbox input "true"
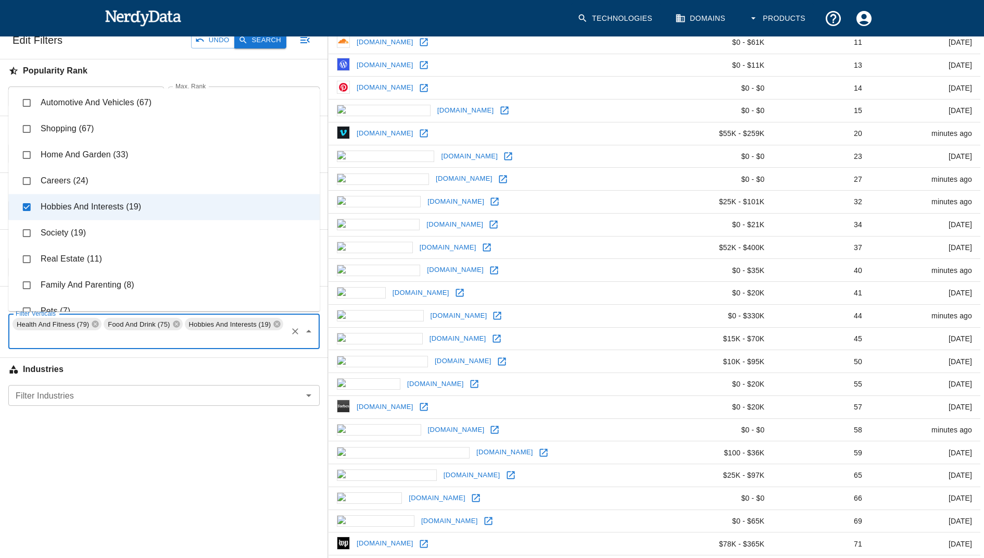
click at [257, 42] on button "Search" at bounding box center [260, 40] width 52 height 16
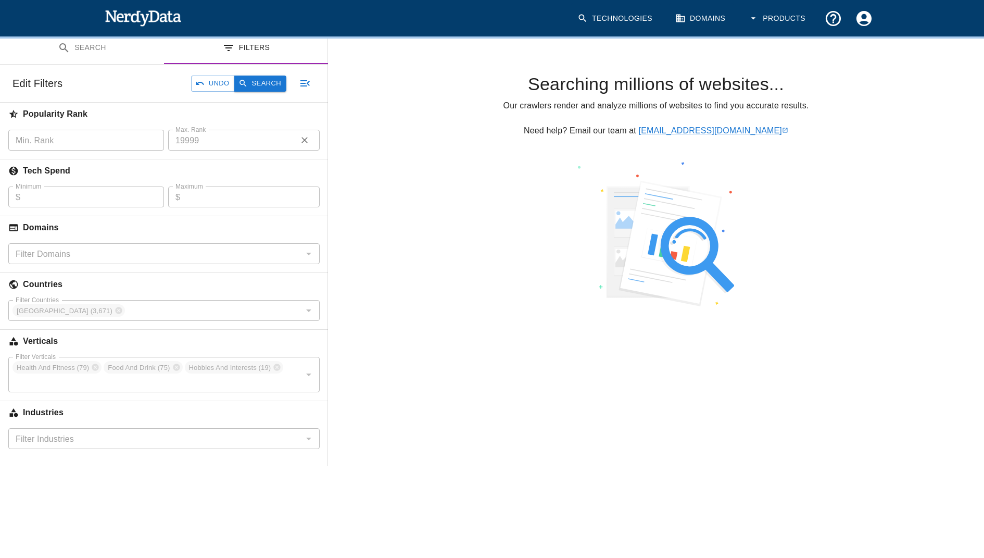
scroll to position [149, 0]
